Goal: Task Accomplishment & Management: Complete application form

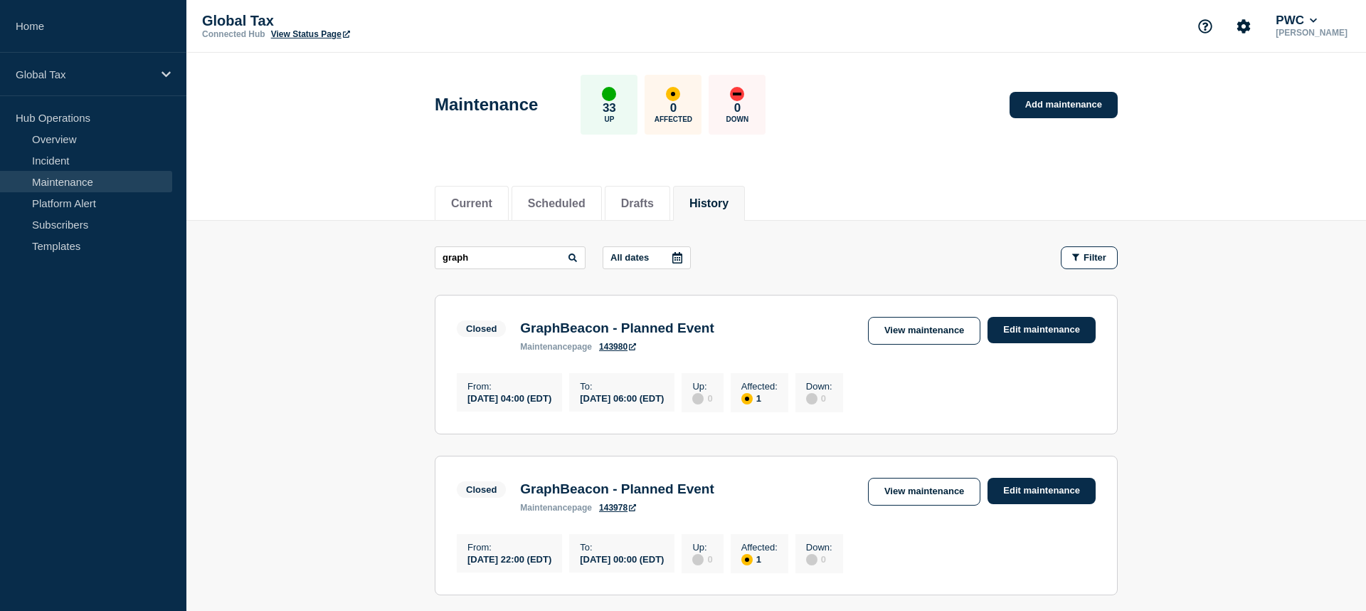
type input "graph"
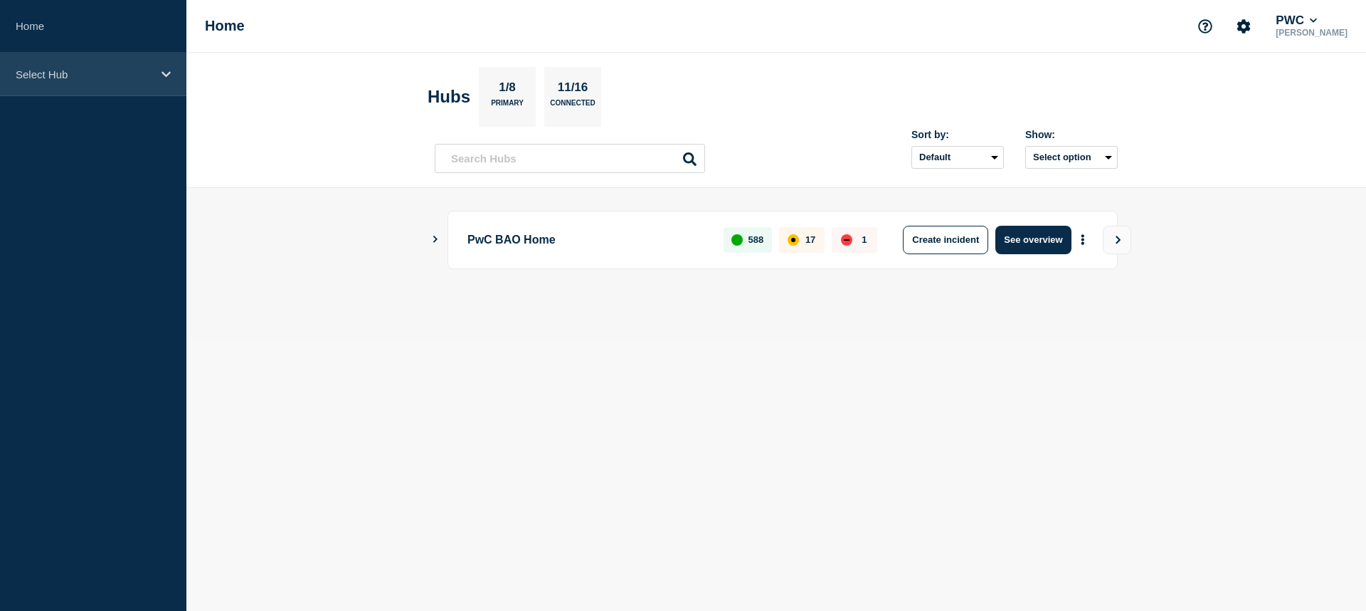
click at [158, 70] on div "Select Hub" at bounding box center [93, 74] width 186 height 43
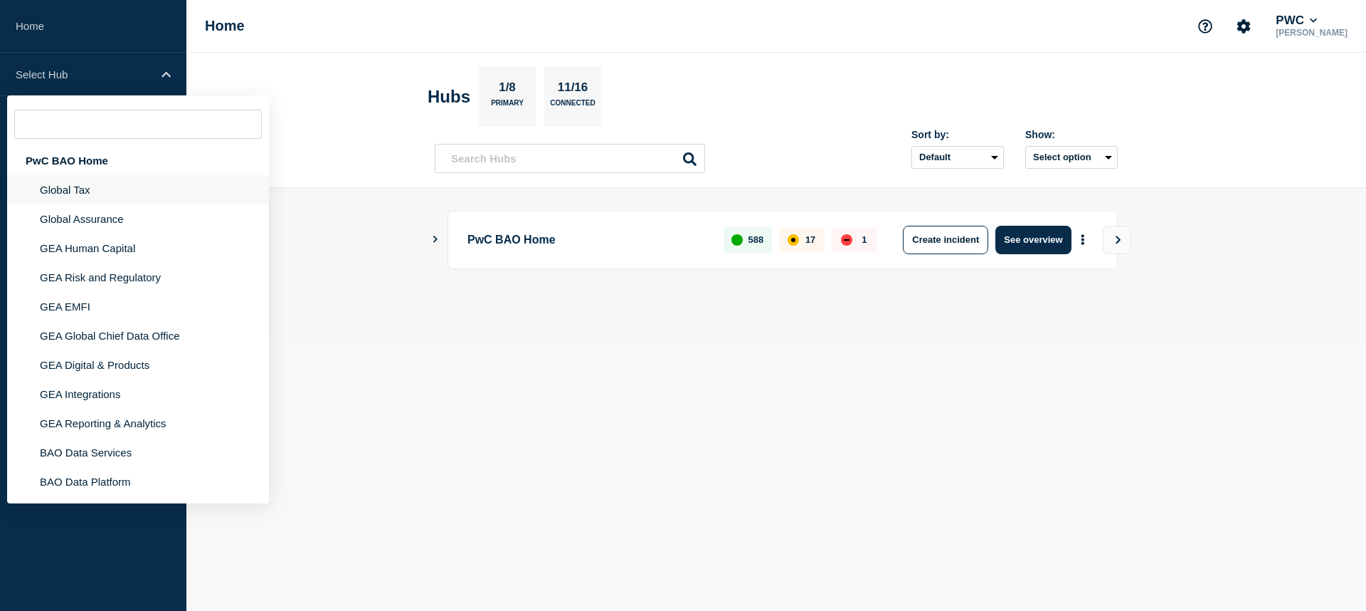
click at [68, 191] on li "Global Tax" at bounding box center [138, 189] width 262 height 29
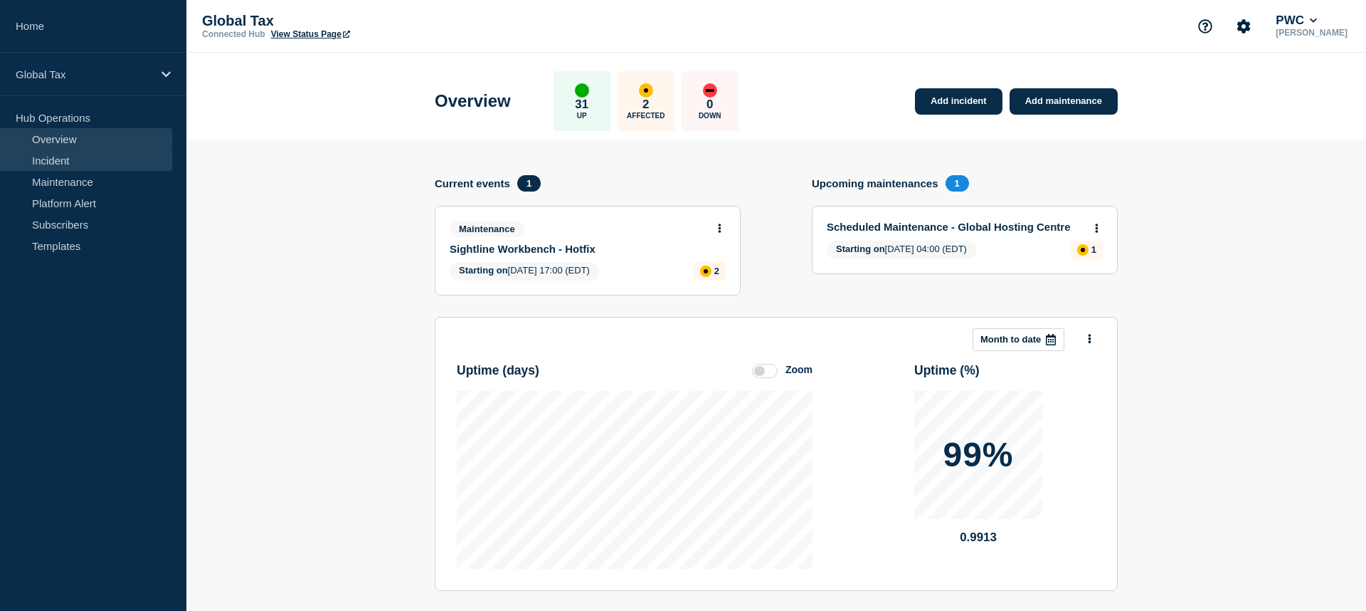
click at [100, 155] on link "Incident" at bounding box center [86, 159] width 172 height 21
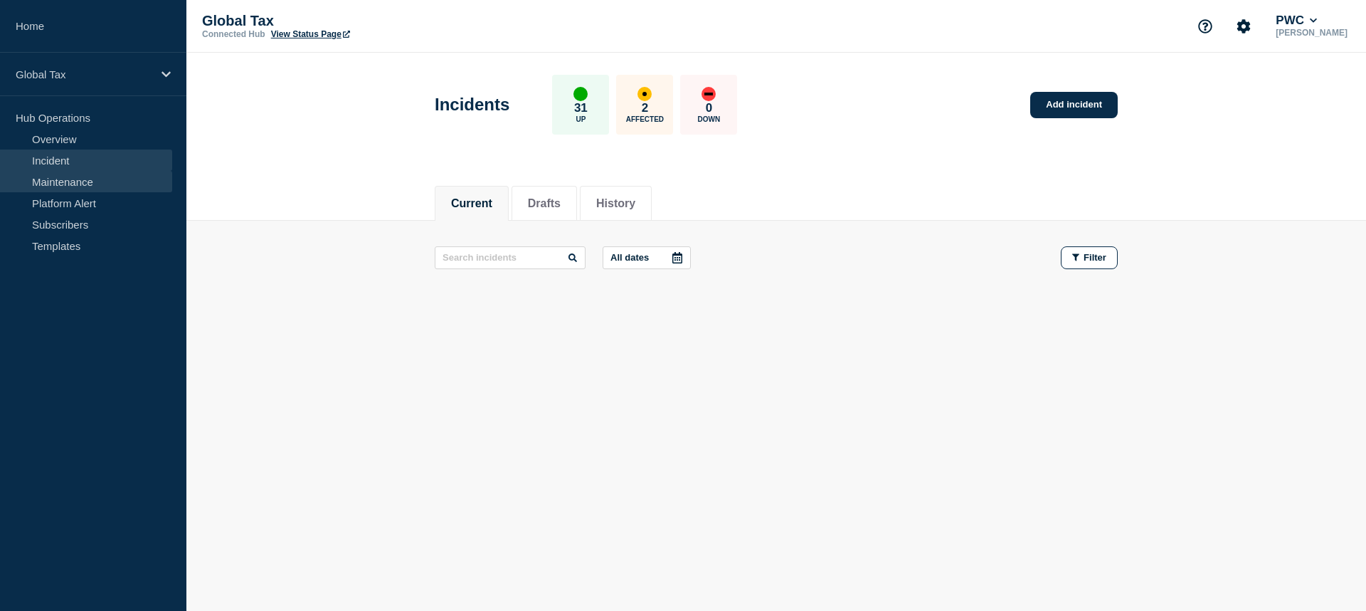
click at [70, 179] on link "Maintenance" at bounding box center [86, 181] width 172 height 21
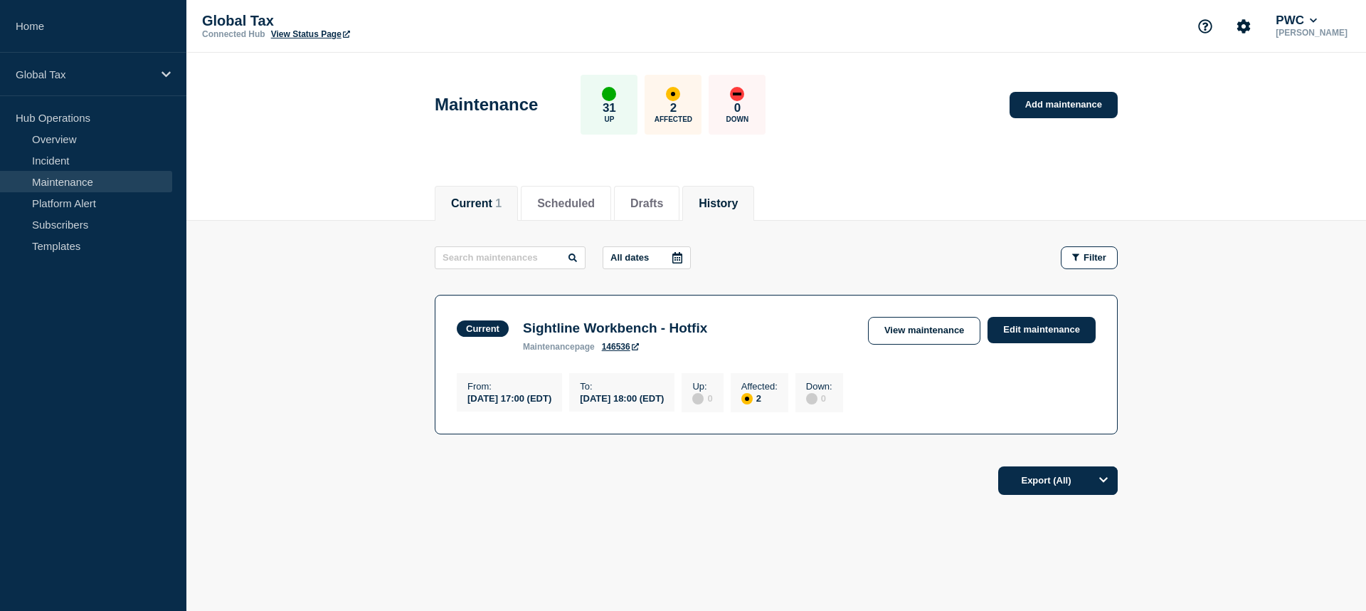
click at [705, 208] on button "History" at bounding box center [718, 203] width 39 height 13
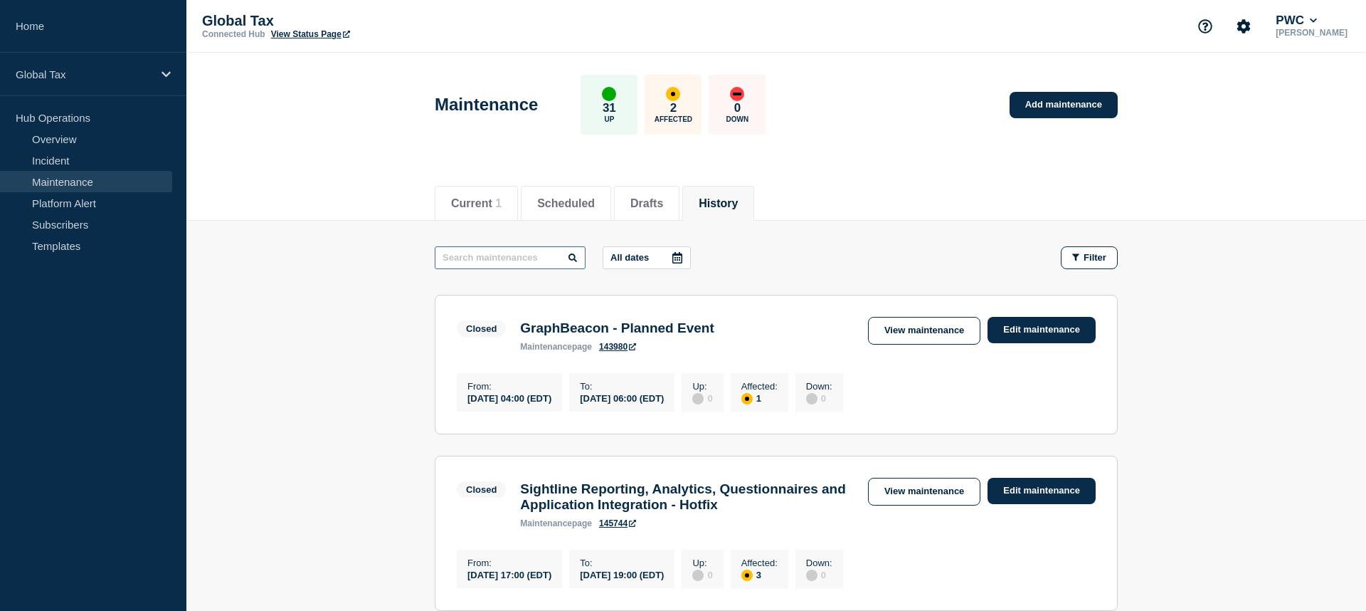
click at [475, 253] on input "text" at bounding box center [510, 257] width 151 height 23
type input "graphbeacon"
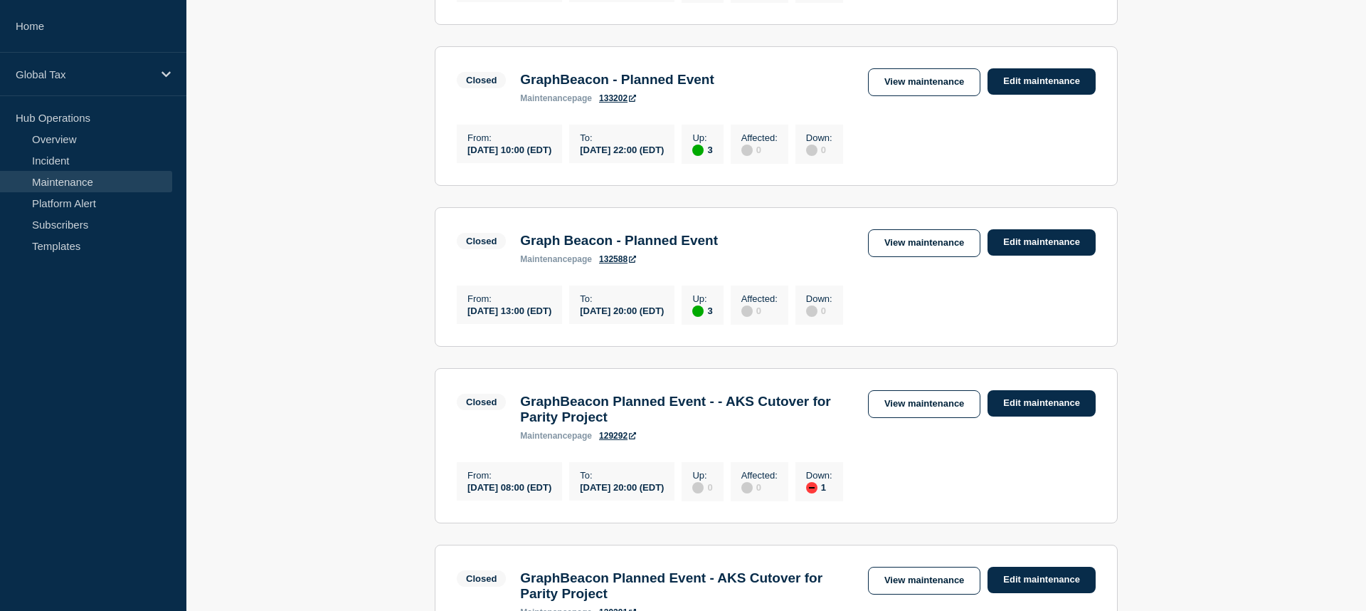
scroll to position [571, 0]
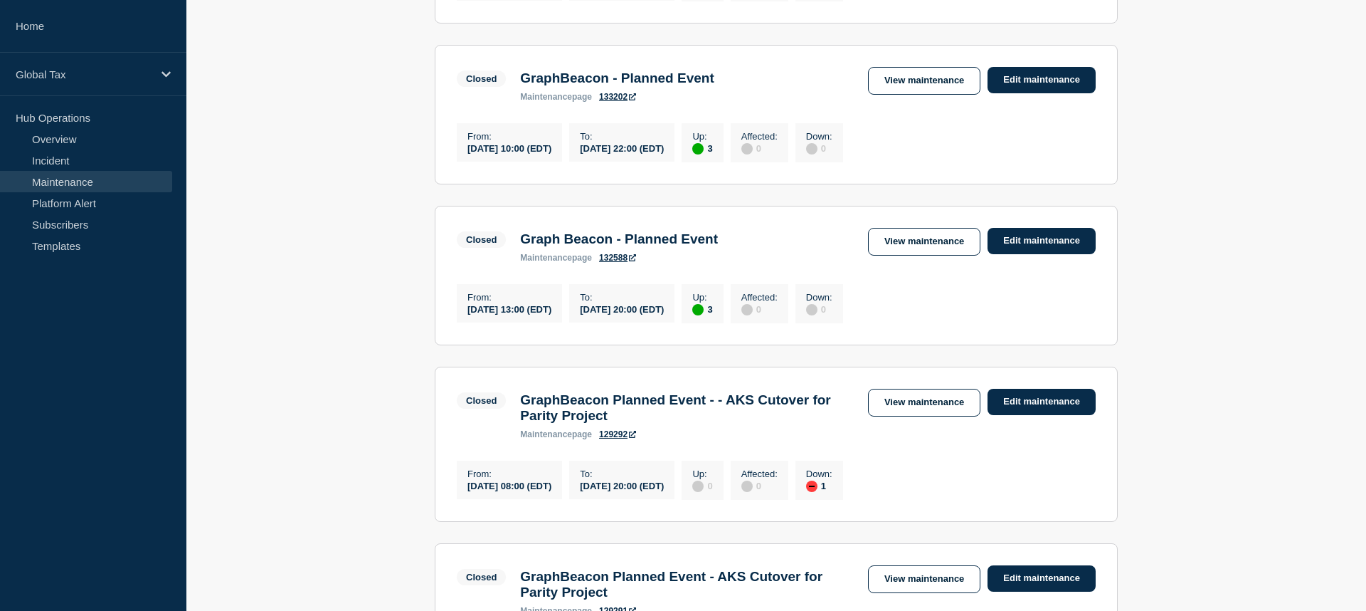
click at [613, 102] on link "133202" at bounding box center [617, 97] width 37 height 10
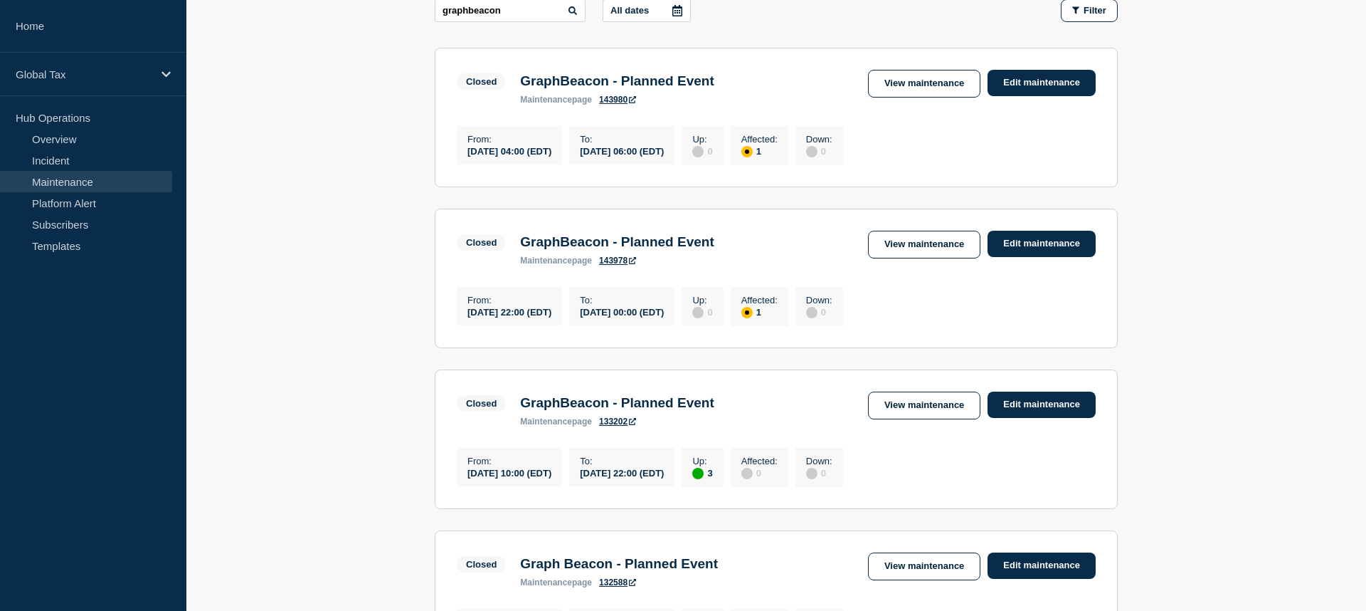
scroll to position [0, 0]
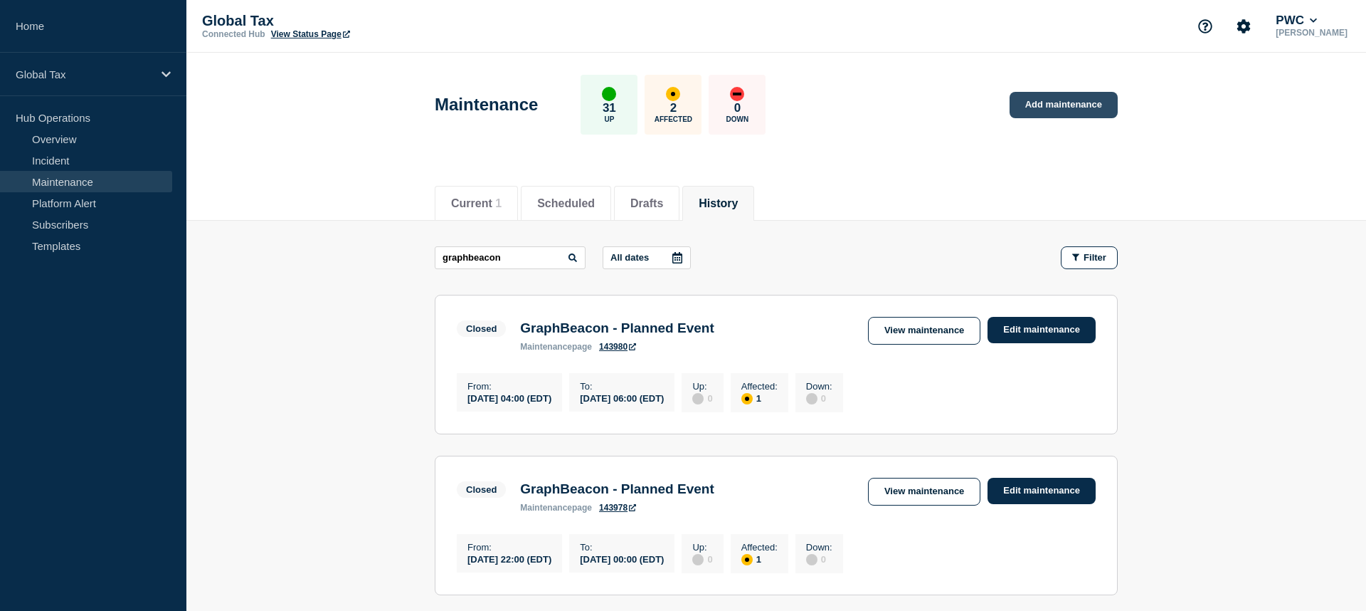
click at [1023, 103] on link "Add maintenance" at bounding box center [1064, 105] width 108 height 26
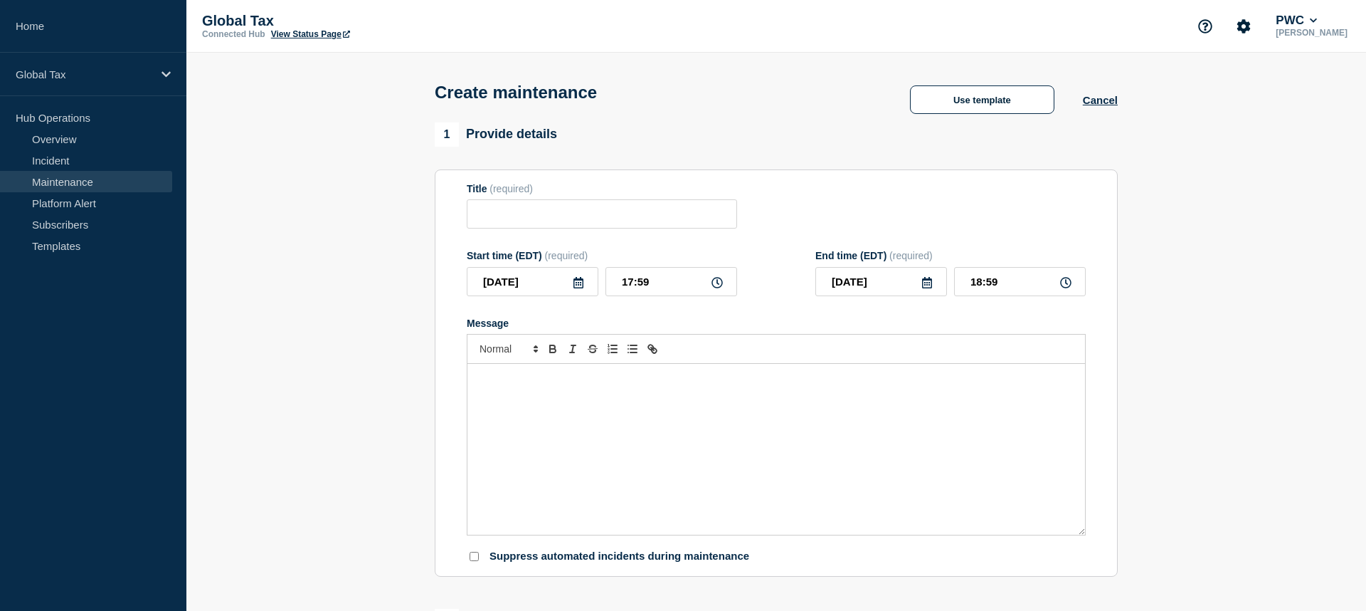
click at [585, 423] on div "Message" at bounding box center [777, 449] width 618 height 171
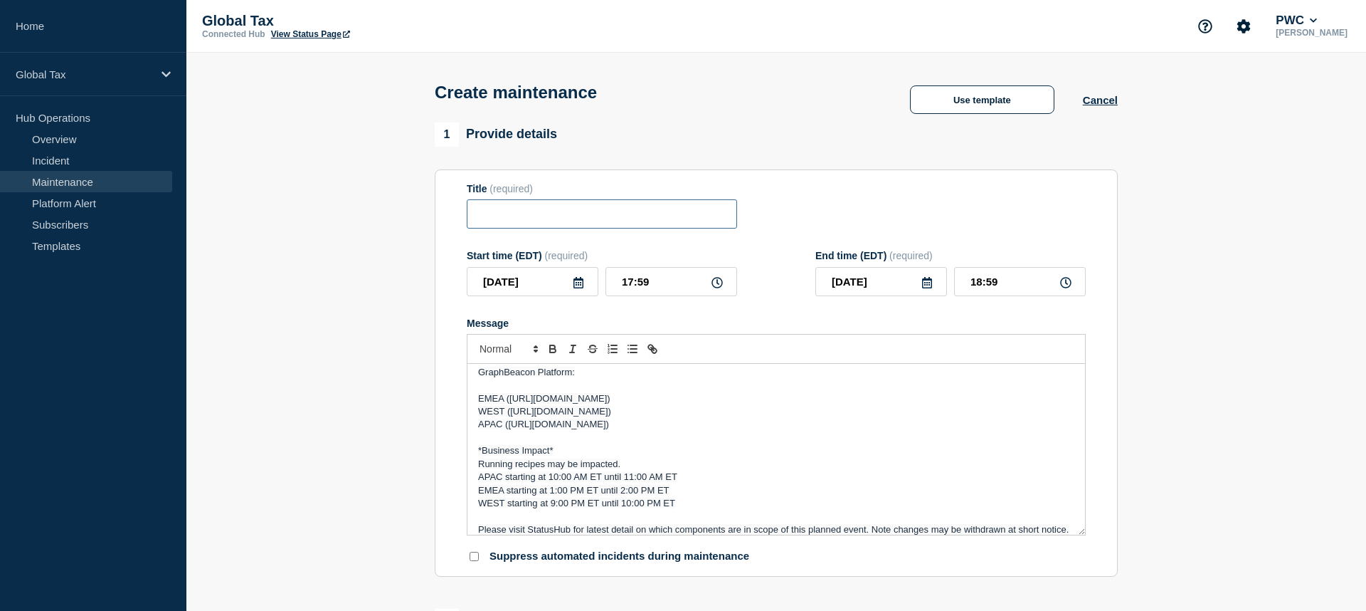
click at [584, 208] on input "Title" at bounding box center [602, 213] width 270 height 29
paste input "GraphBeacon - Planned Event"
type input "GraphBeacon - Planned Event"
click at [576, 288] on icon at bounding box center [578, 282] width 11 height 11
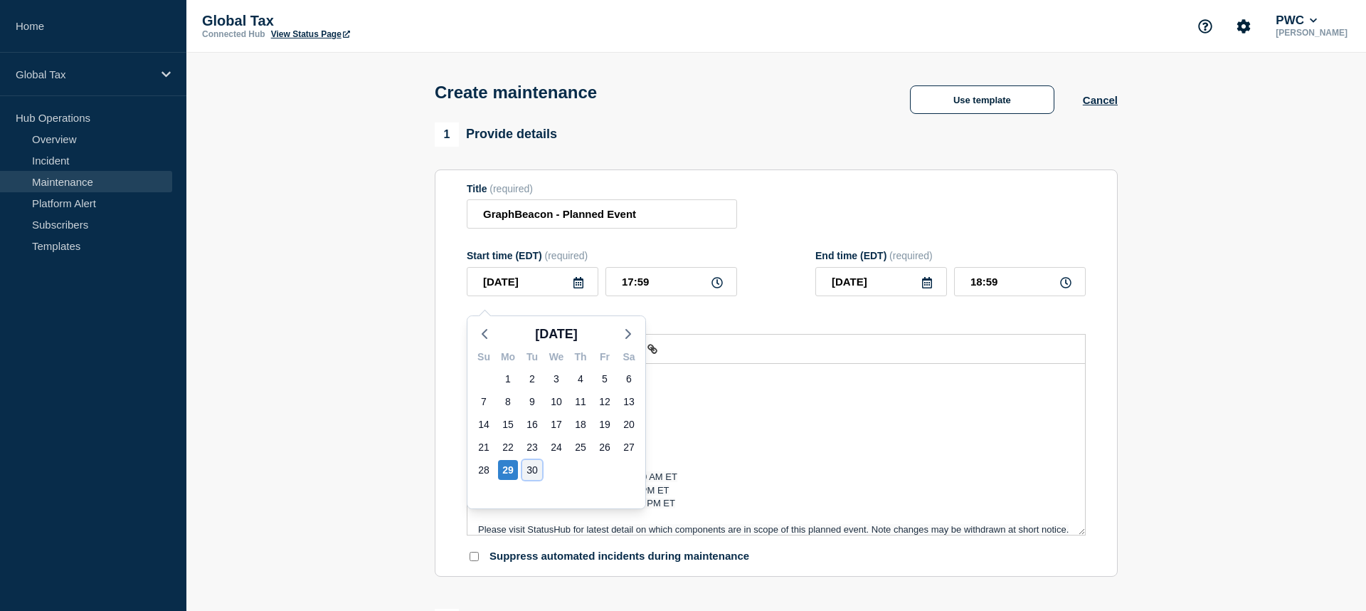
click at [536, 469] on div "30" at bounding box center [532, 470] width 20 height 20
type input "2025-09-30"
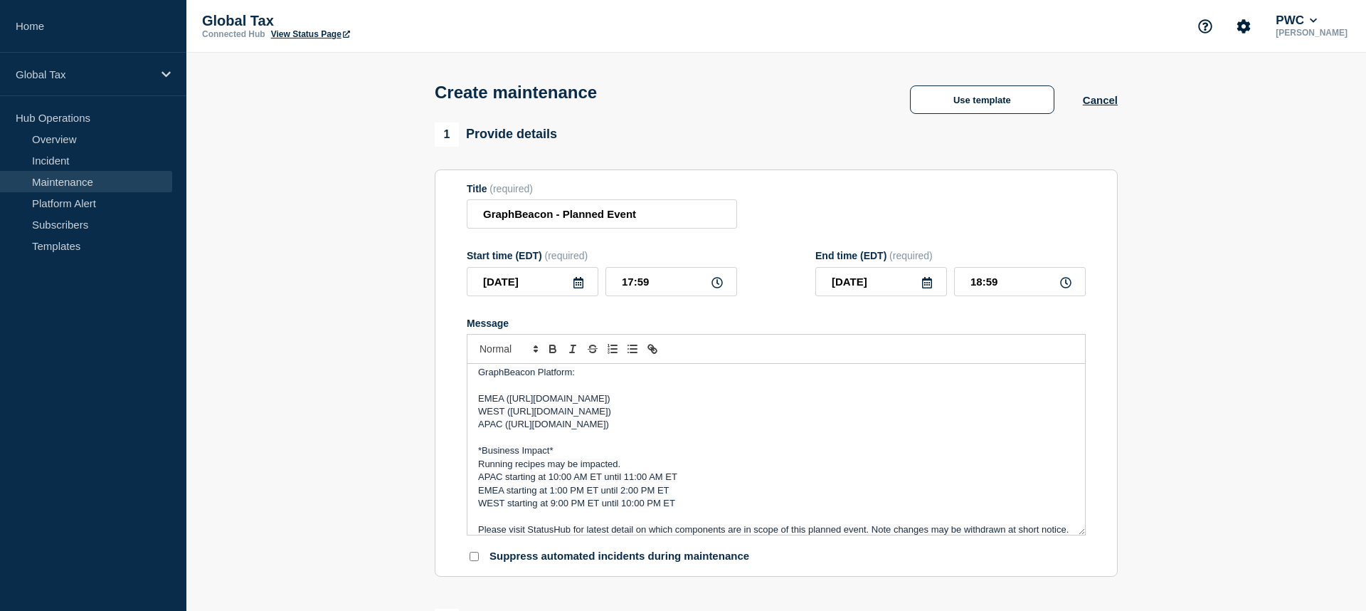
click at [717, 288] on icon at bounding box center [717, 282] width 11 height 11
click at [652, 295] on input "17:59" at bounding box center [672, 281] width 132 height 29
drag, startPoint x: 652, startPoint y: 295, endPoint x: 614, endPoint y: 295, distance: 37.7
click at [614, 295] on input "17:59" at bounding box center [672, 281] width 132 height 29
type input "10:00"
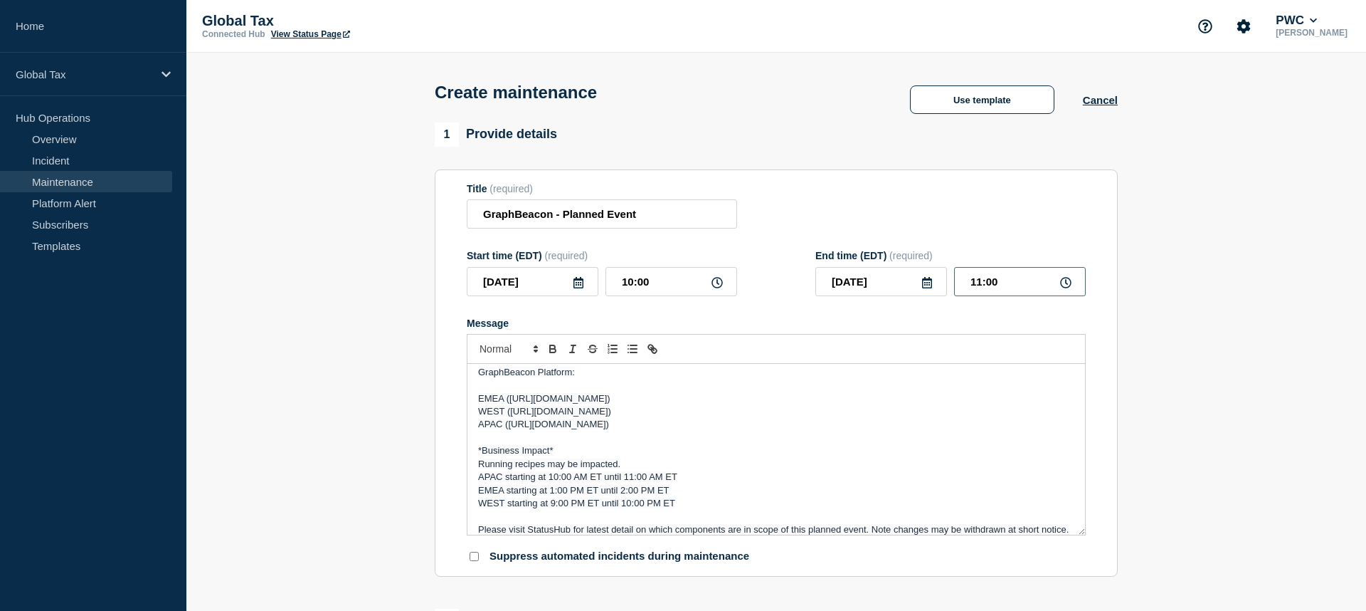
drag, startPoint x: 1012, startPoint y: 295, endPoint x: 954, endPoint y: 291, distance: 57.8
click at [954, 291] on input "11:00" at bounding box center [1020, 281] width 132 height 29
type input "23:00"
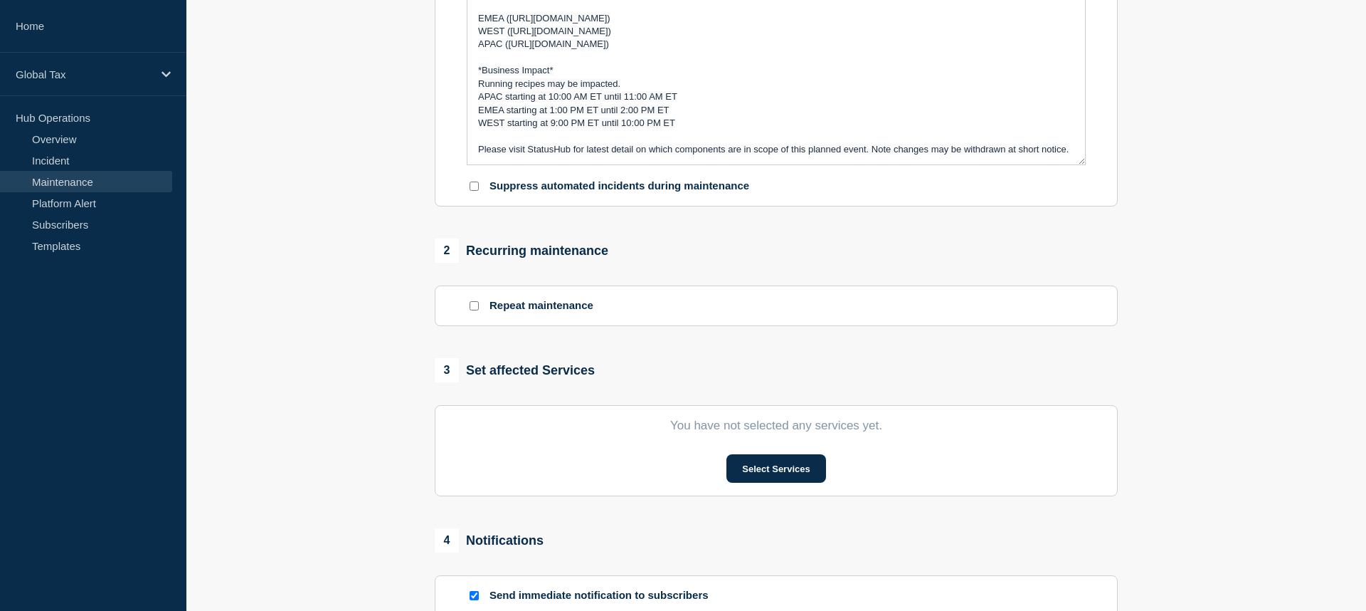
scroll to position [373, 0]
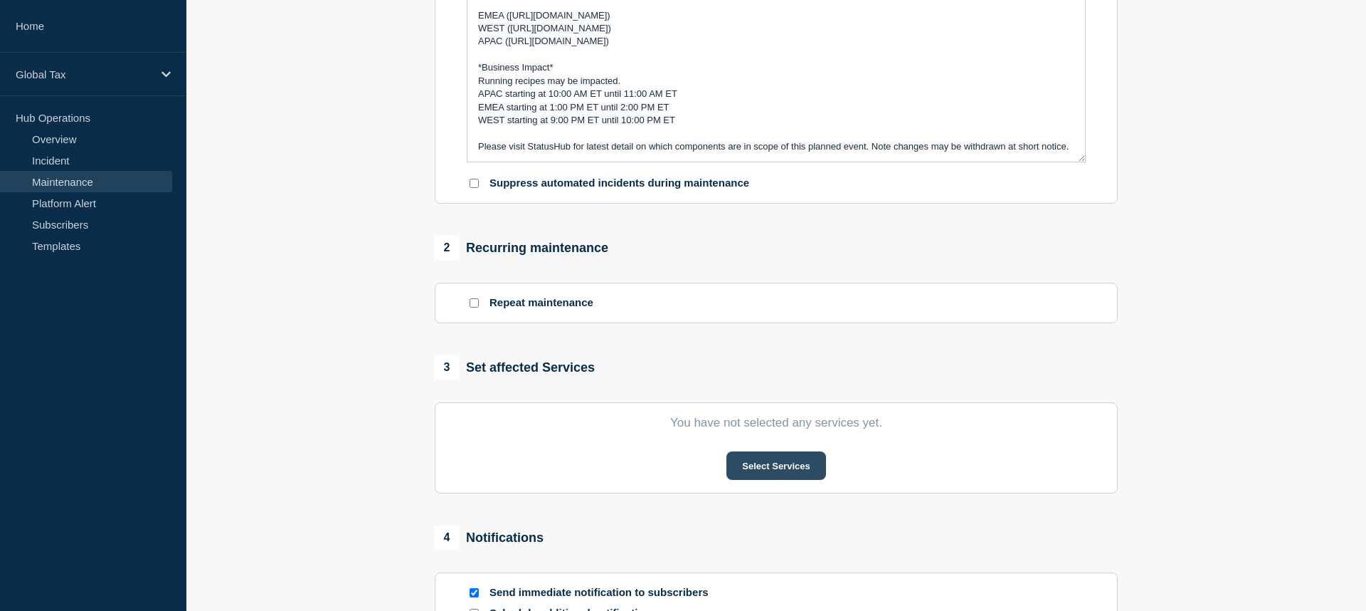
click at [782, 480] on button "Select Services" at bounding box center [776, 465] width 99 height 28
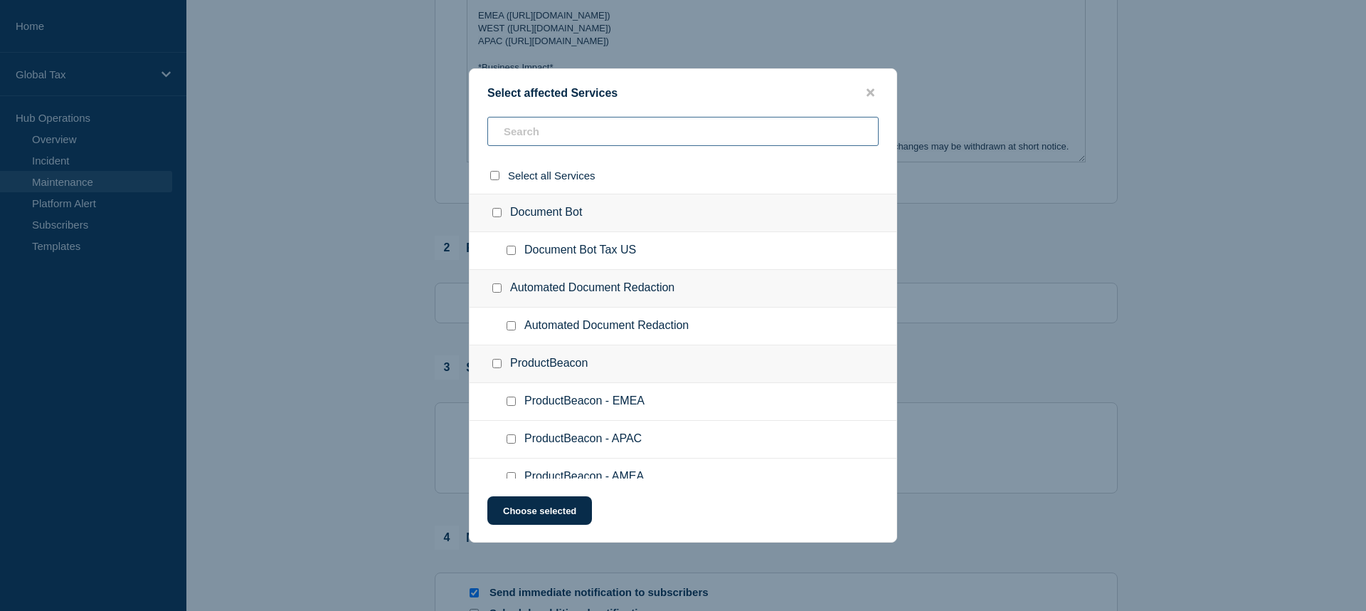
click at [604, 137] on input "text" at bounding box center [683, 131] width 391 height 29
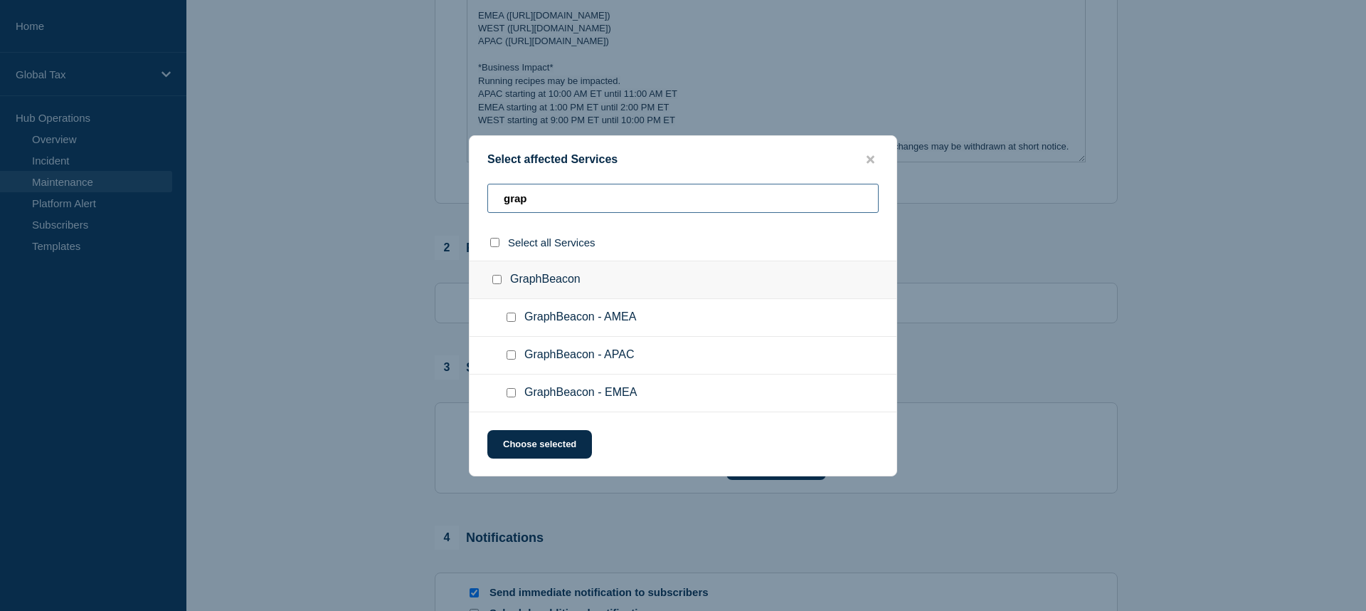
type input "grap"
click at [562, 323] on span "GraphBeacon - AMEA" at bounding box center [581, 317] width 112 height 14
click at [500, 280] on input "GraphBeacon checkbox" at bounding box center [496, 279] width 9 height 9
checkbox input "true"
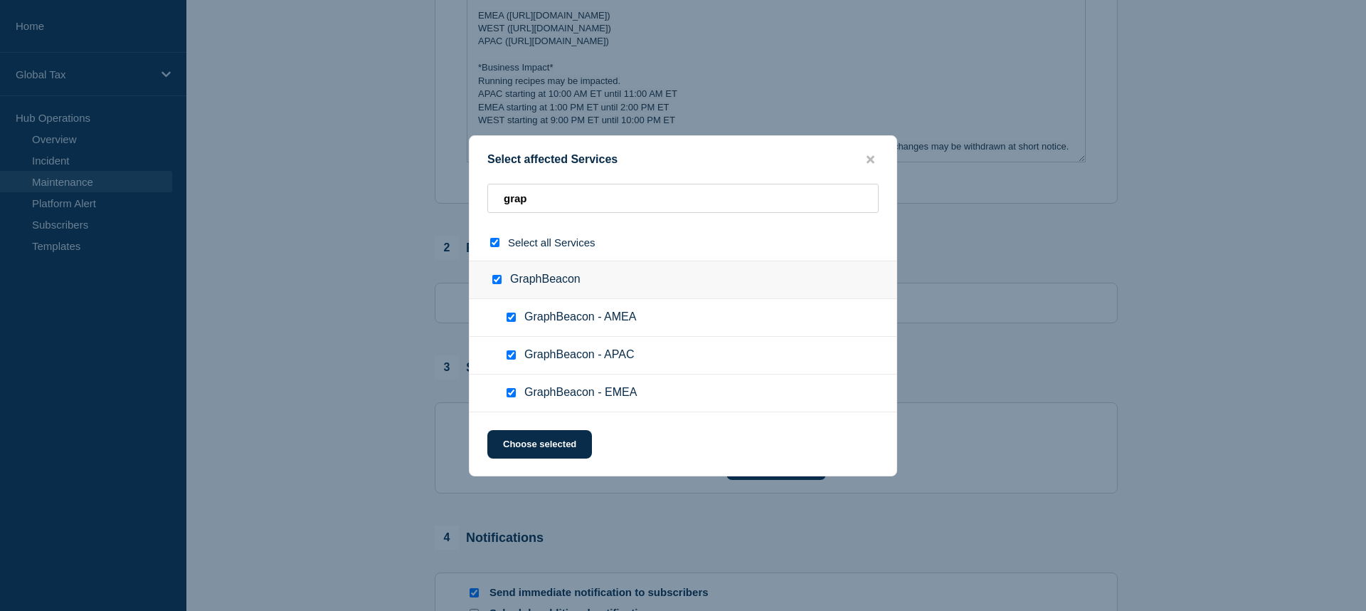
checkbox input "true"
click at [534, 456] on button "Choose selected" at bounding box center [540, 444] width 105 height 28
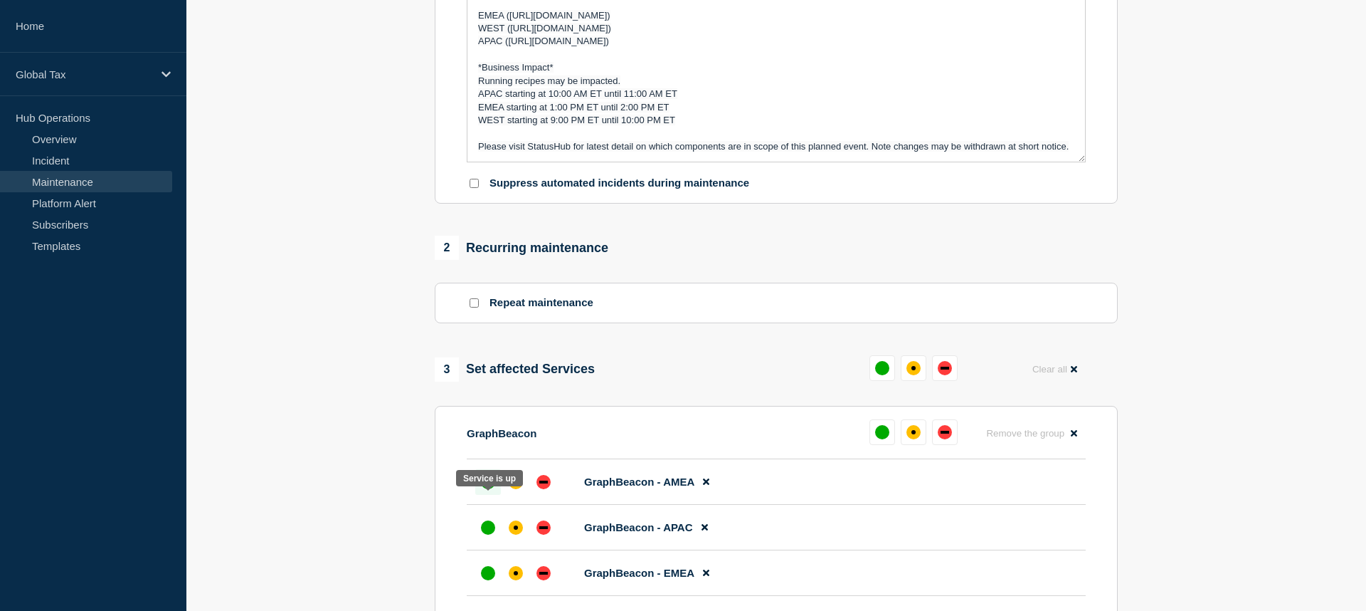
click at [487, 489] on div "up" at bounding box center [488, 482] width 14 height 14
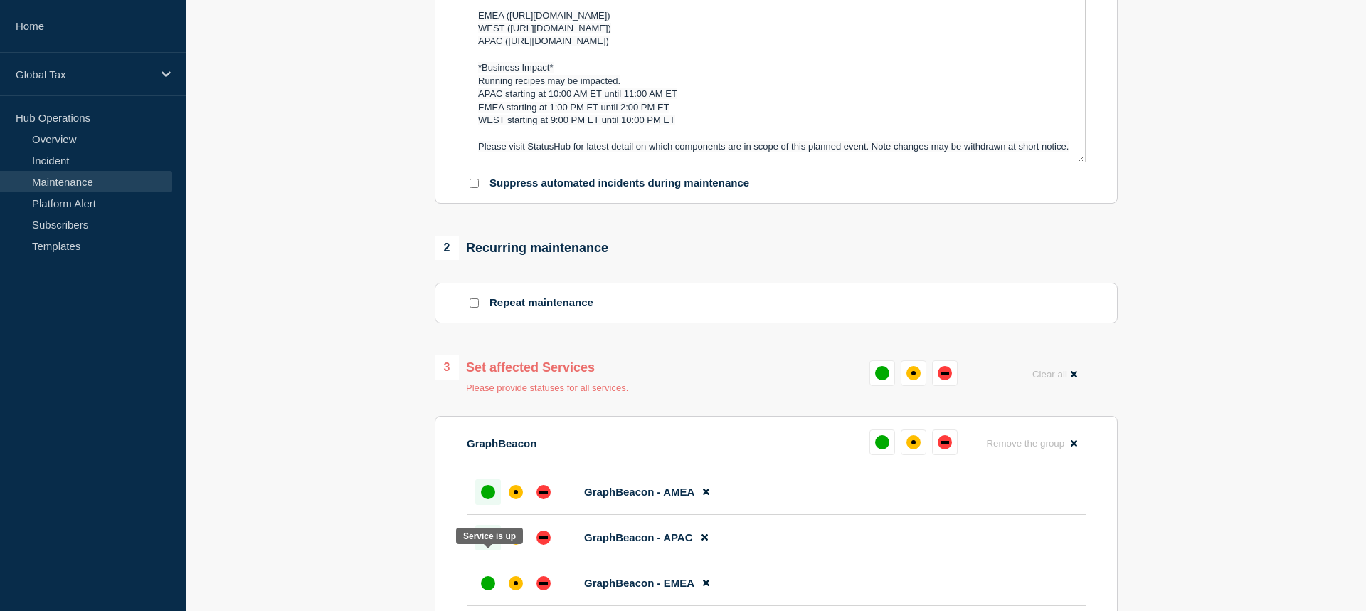
click at [487, 544] on div "up" at bounding box center [488, 537] width 14 height 14
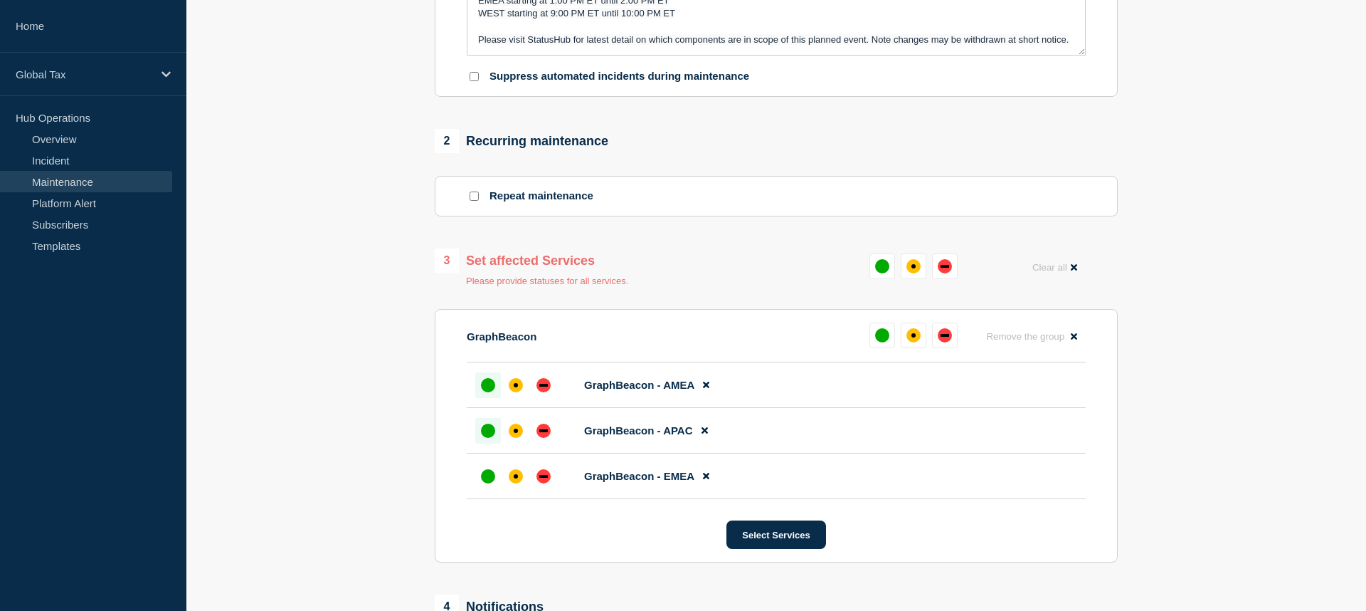
scroll to position [488, 0]
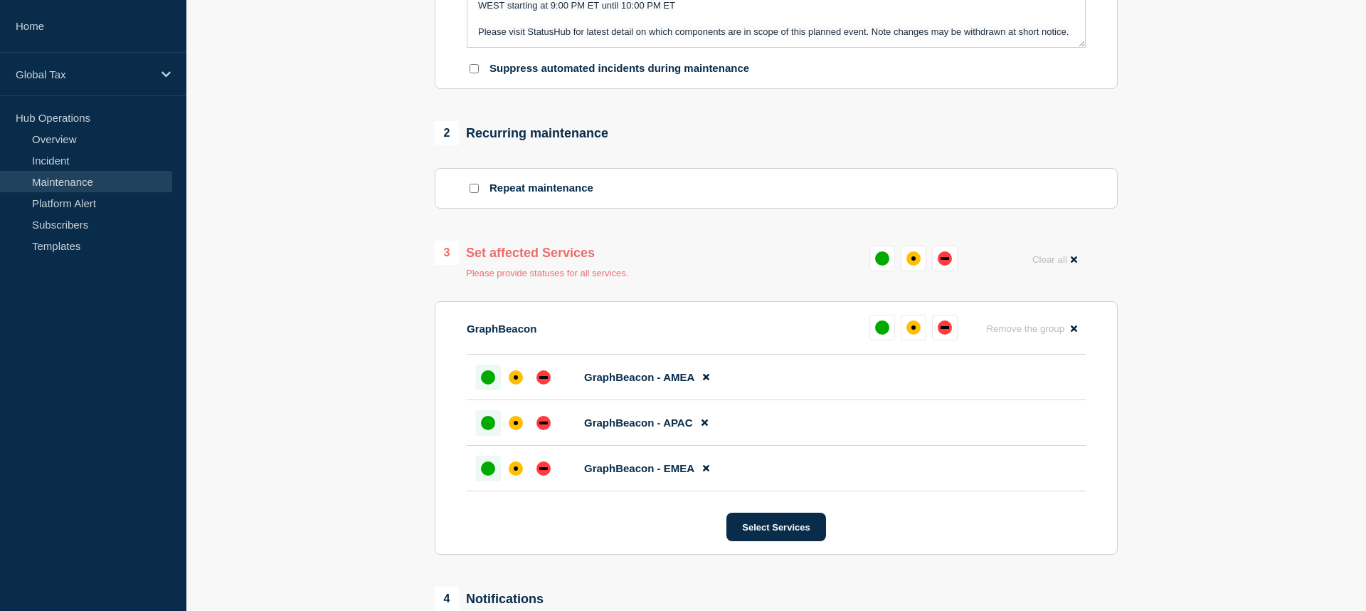
click at [483, 481] on div at bounding box center [488, 468] width 26 height 26
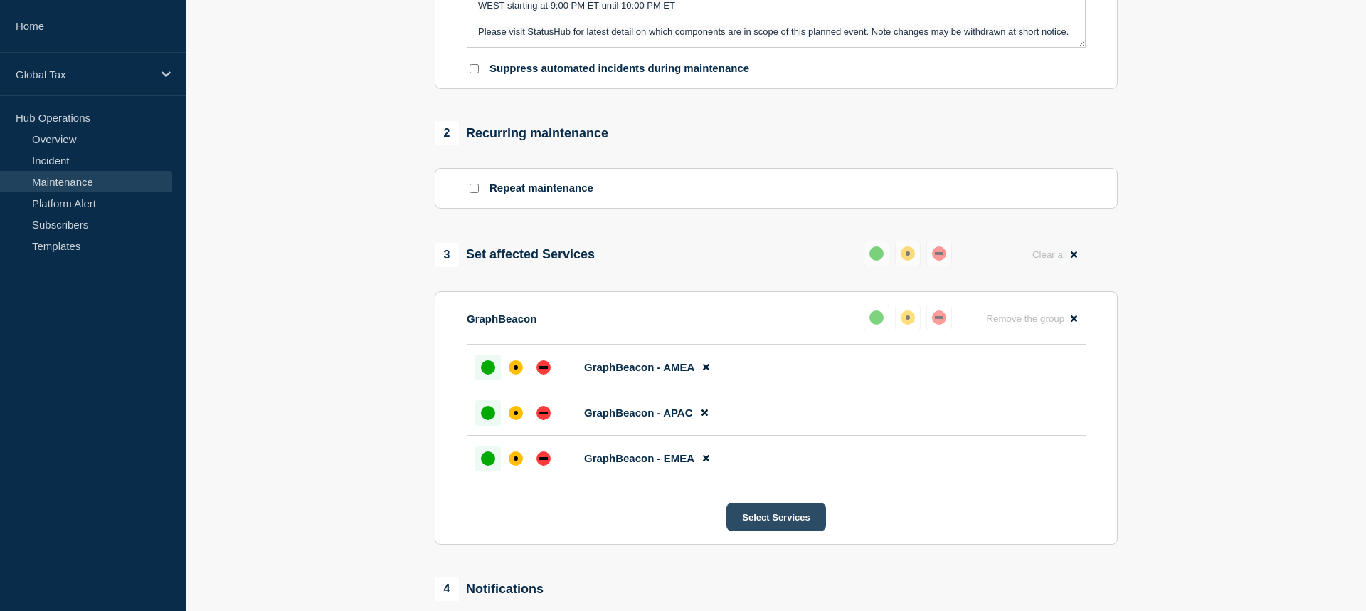
click at [764, 531] on button "Select Services" at bounding box center [776, 516] width 99 height 28
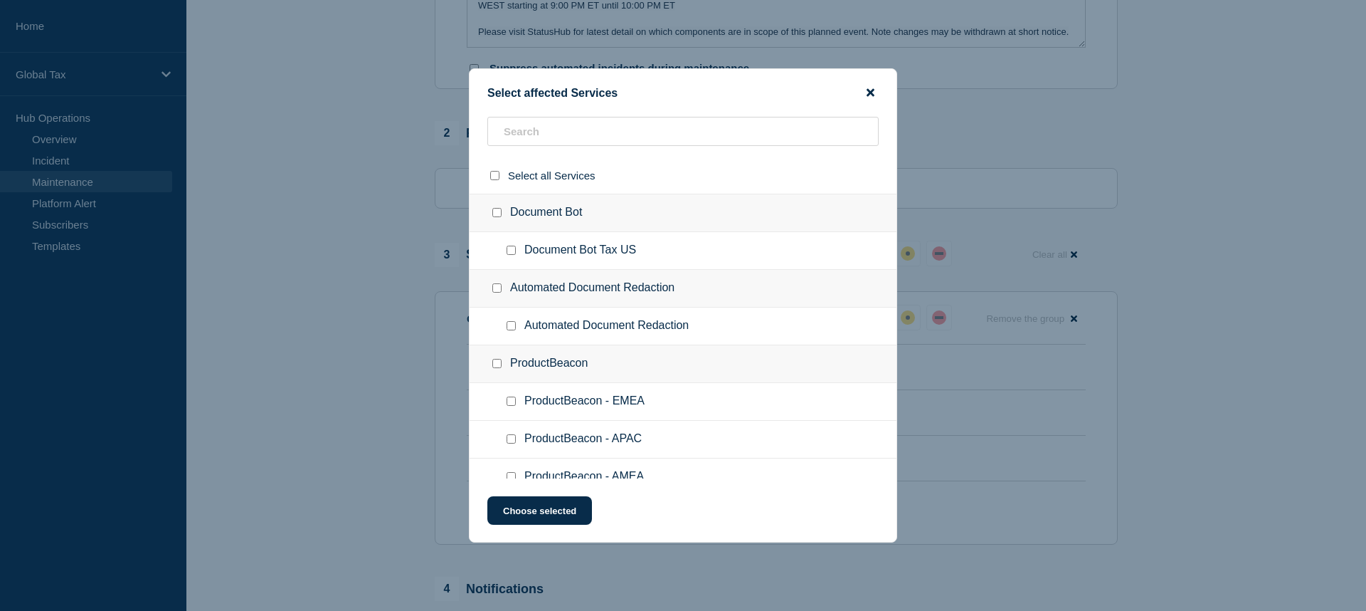
click at [870, 87] on icon "close button" at bounding box center [871, 92] width 8 height 11
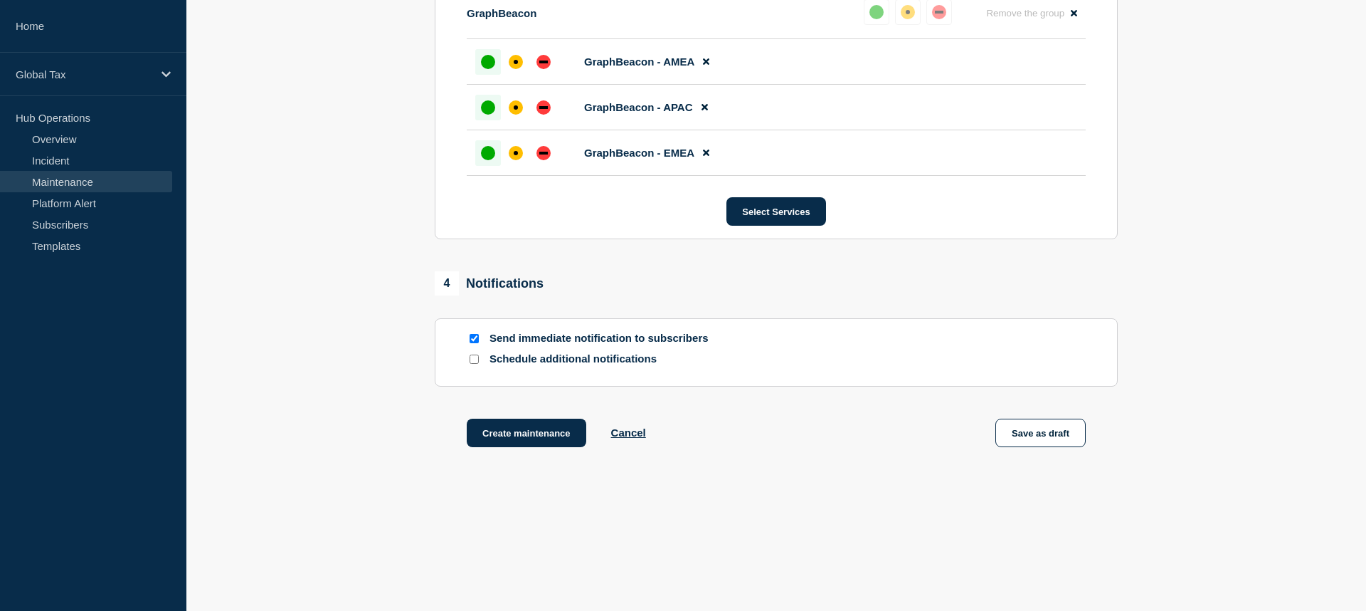
scroll to position [822, 0]
click at [537, 433] on button "Create maintenance" at bounding box center [527, 432] width 120 height 28
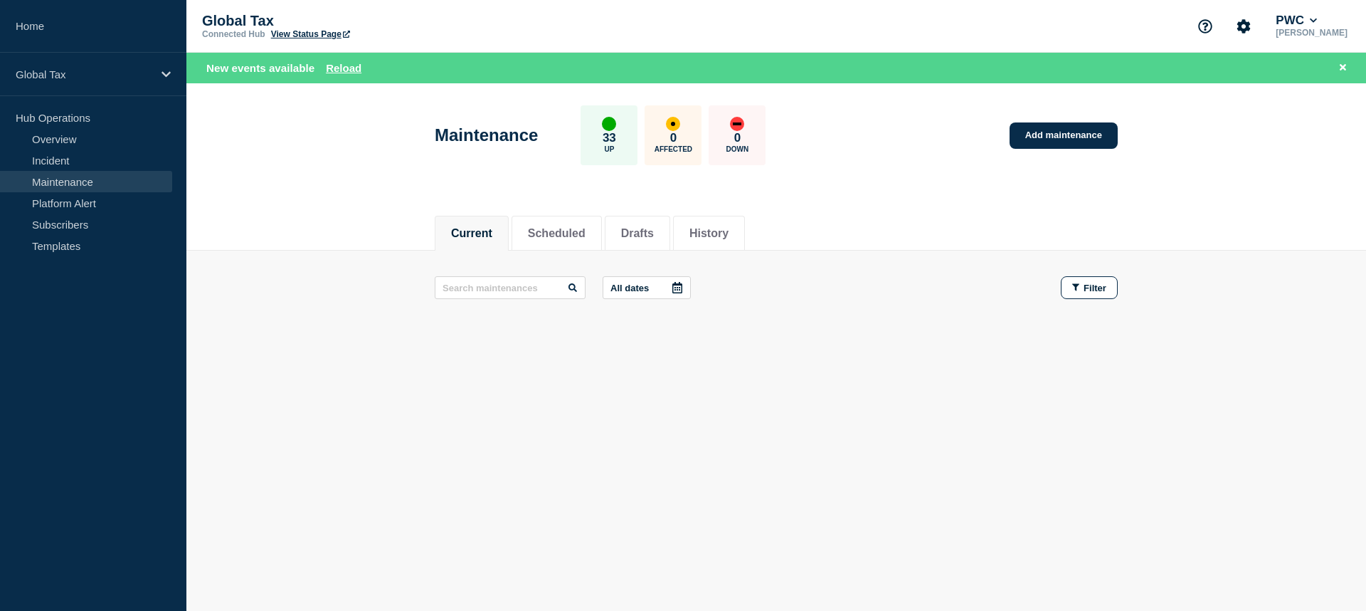
click at [59, 179] on link "Maintenance" at bounding box center [86, 181] width 172 height 21
click at [332, 73] on button "Reload" at bounding box center [344, 68] width 36 height 12
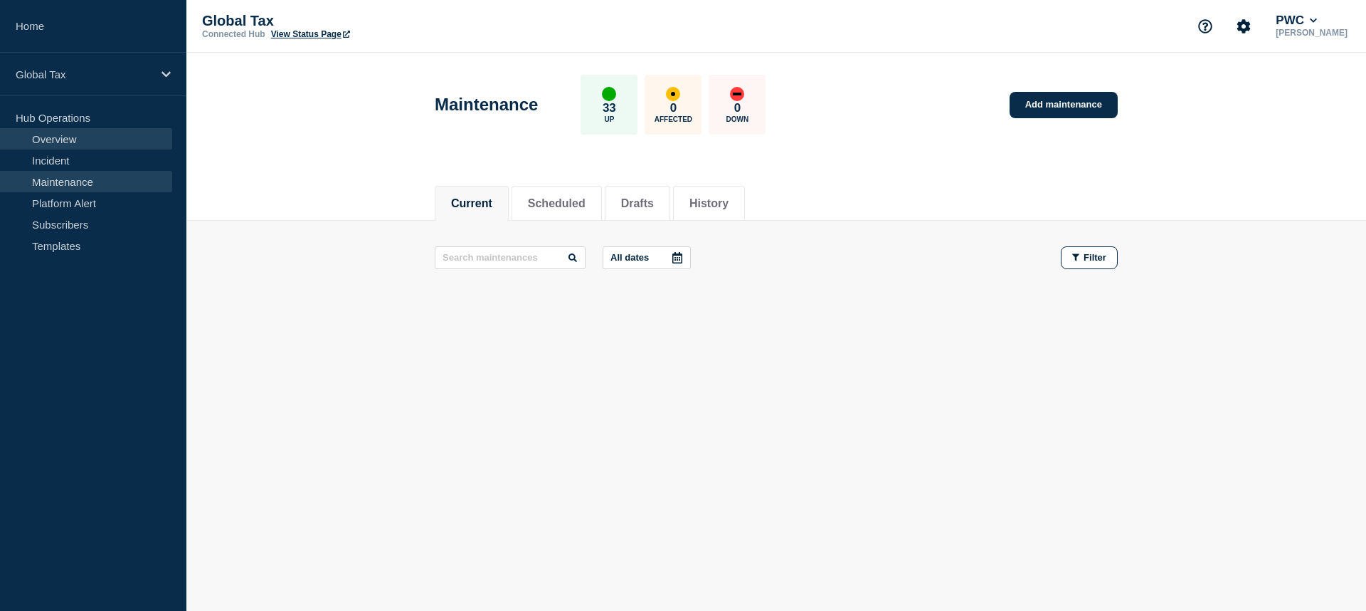
click at [55, 129] on link "Overview" at bounding box center [86, 138] width 172 height 21
